Goal: Transaction & Acquisition: Purchase product/service

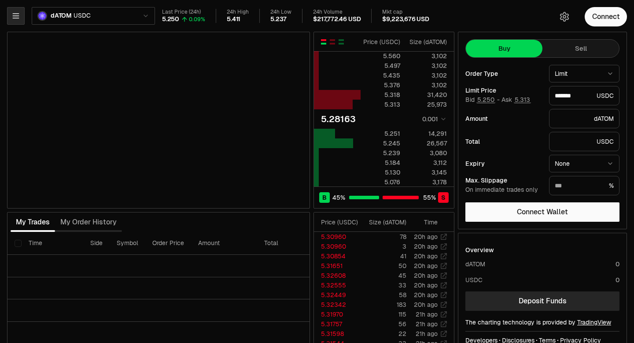
type input "*******"
click at [18, 18] on icon "button" at bounding box center [15, 15] width 9 height 9
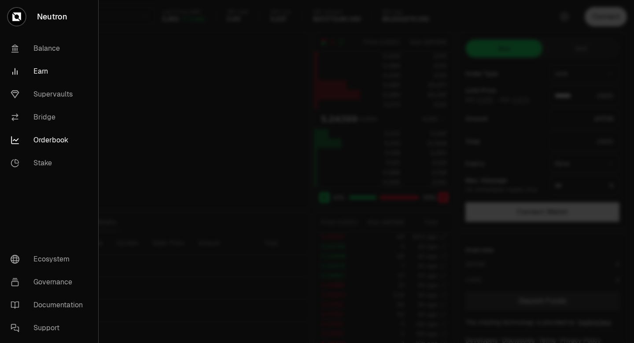
click at [42, 74] on link "Earn" at bounding box center [49, 71] width 91 height 23
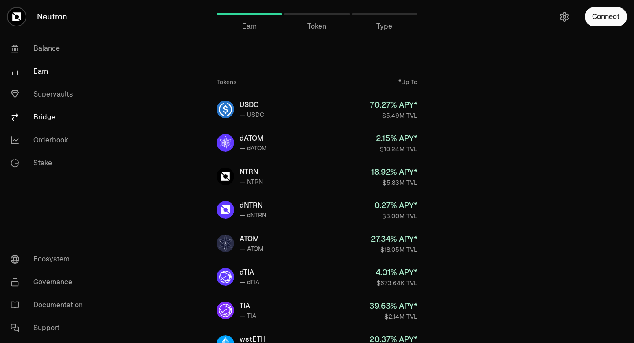
click at [46, 115] on link "Bridge" at bounding box center [50, 117] width 92 height 23
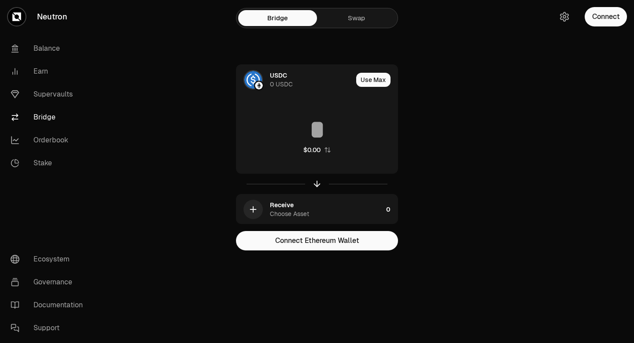
click at [369, 16] on link "Swap" at bounding box center [356, 18] width 79 height 16
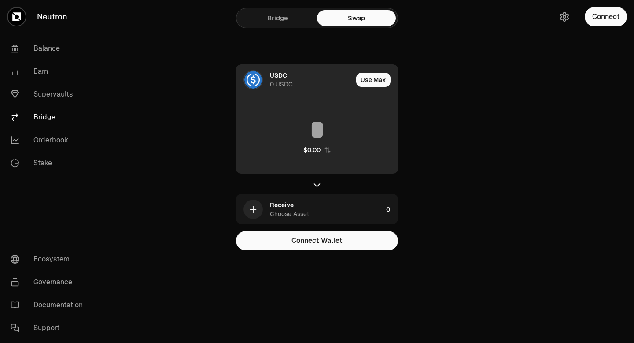
click at [252, 83] on img at bounding box center [253, 80] width 18 height 18
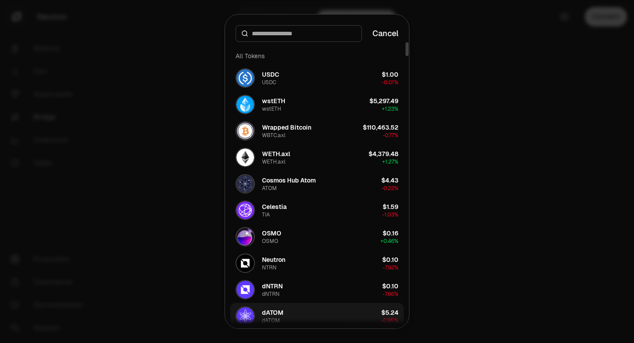
click at [284, 314] on button "dATOM dATOM $5.24 -0.95%" at bounding box center [317, 316] width 174 height 26
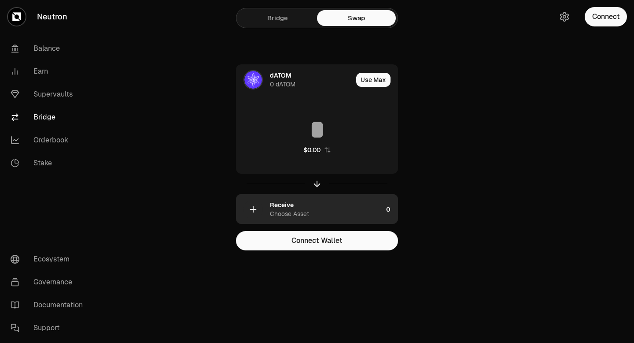
click at [257, 211] on icon "button" at bounding box center [253, 209] width 10 height 10
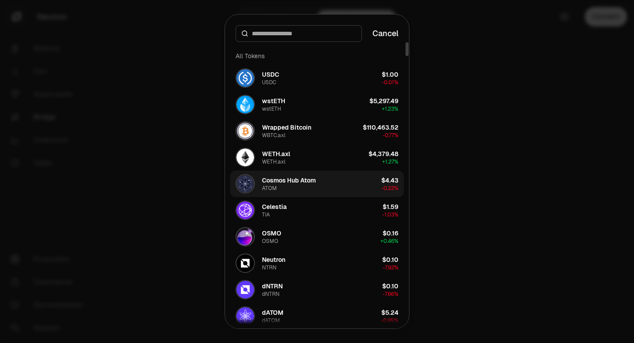
click at [261, 178] on div "Cosmos Hub Atom ATOM" at bounding box center [276, 183] width 80 height 19
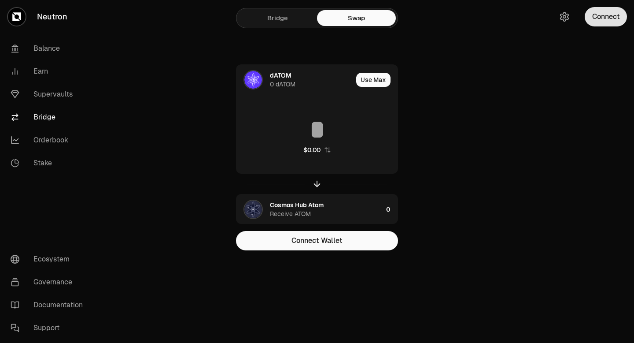
click at [609, 18] on button "Connect" at bounding box center [606, 16] width 42 height 19
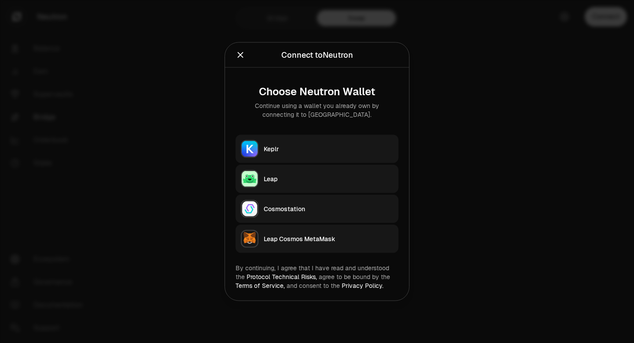
click at [330, 151] on div "Keplr" at bounding box center [328, 148] width 129 height 9
